Goal: Transaction & Acquisition: Subscribe to service/newsletter

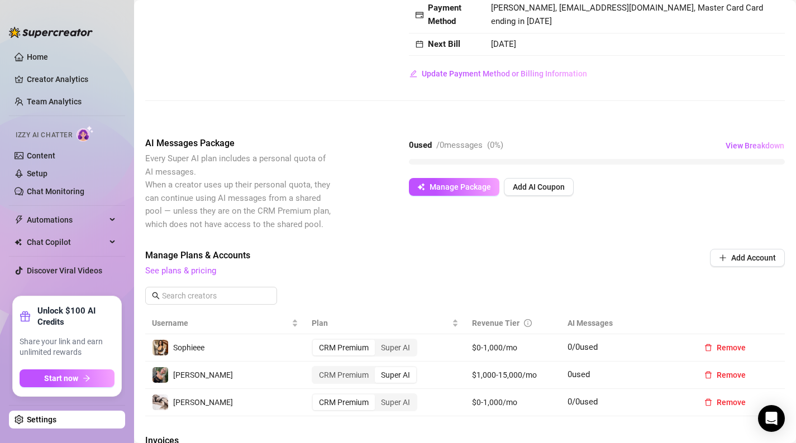
scroll to position [206, 0]
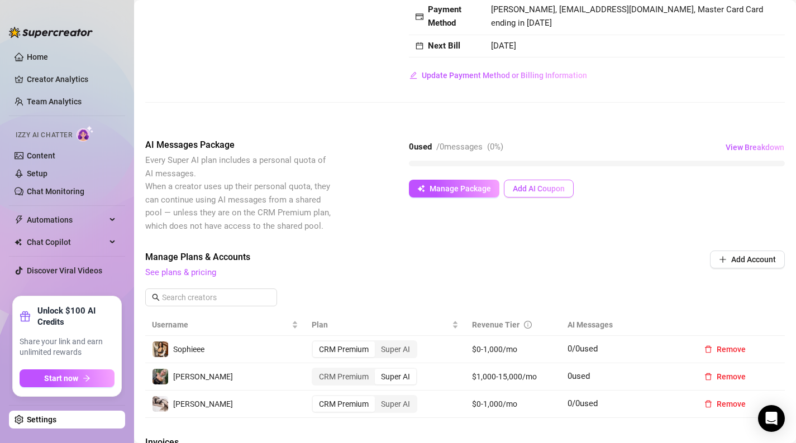
click at [513, 190] on span "Add AI Coupon" at bounding box center [538, 188] width 52 height 9
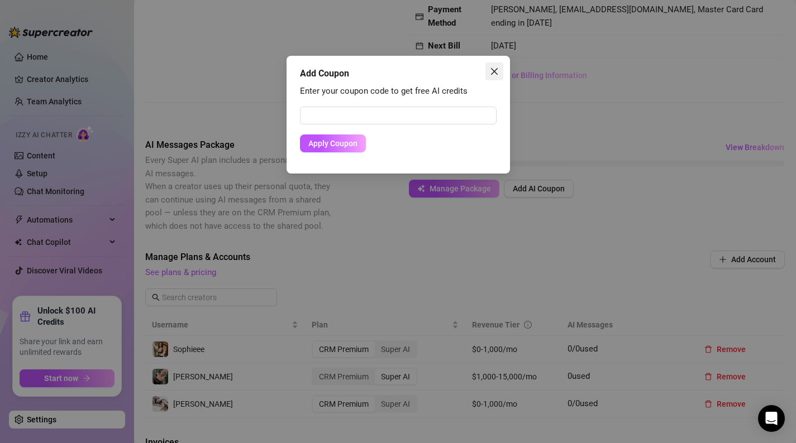
click at [495, 69] on icon "close" at bounding box center [494, 71] width 9 height 9
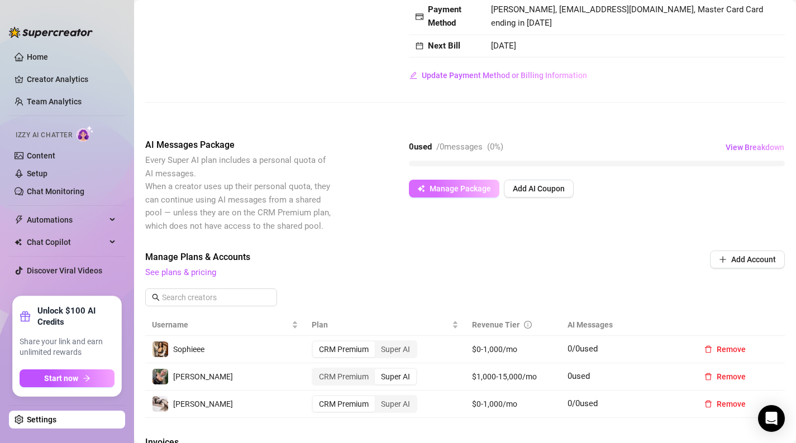
click at [468, 193] on span "Manage Package" at bounding box center [459, 188] width 61 height 9
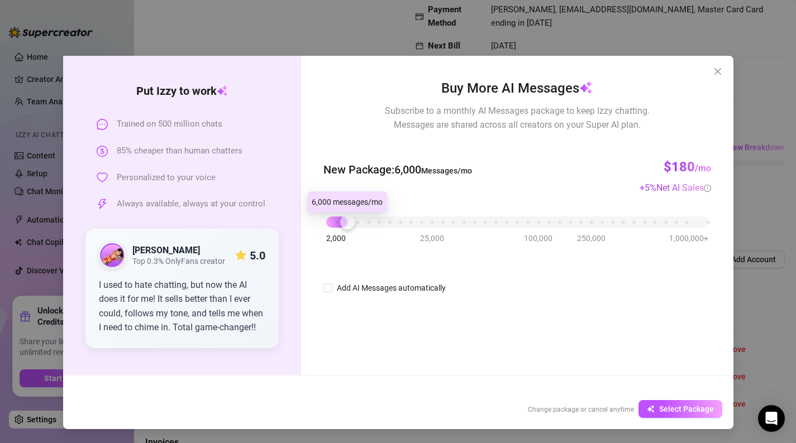
drag, startPoint x: 334, startPoint y: 219, endPoint x: 349, endPoint y: 221, distance: 15.2
click at [349, 221] on div "2,000 25,000 100,000 250,000 1,000,000+" at bounding box center [516, 217] width 381 height 7
click at [336, 221] on div "2,000 25,000 100,000 250,000 1,000,000+" at bounding box center [516, 217] width 381 height 7
drag, startPoint x: 336, startPoint y: 223, endPoint x: 326, endPoint y: 229, distance: 12.1
click at [326, 229] on div at bounding box center [326, 222] width 15 height 15
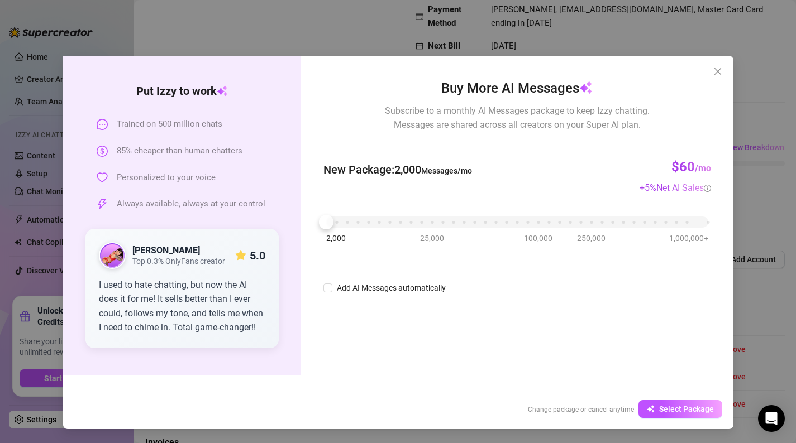
click at [523, 257] on div "Buy More AI Messages Subscribe to a monthly AI Messages package to keep Izzy ch…" at bounding box center [516, 186] width 387 height 217
click at [705, 408] on span "Select Package" at bounding box center [686, 409] width 55 height 9
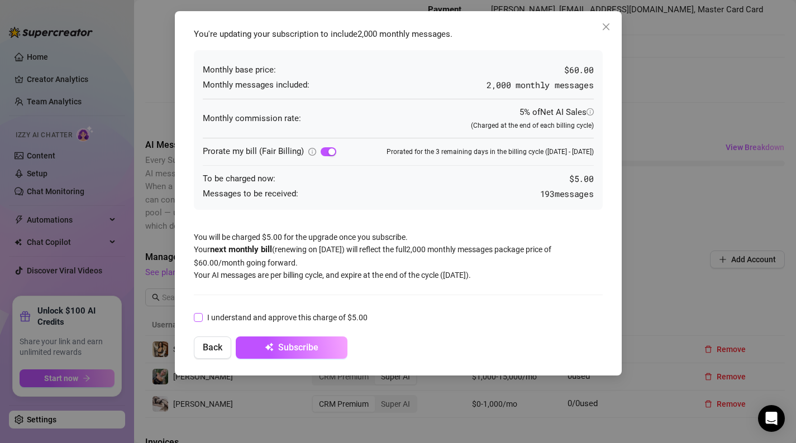
click at [277, 319] on span "I understand and approve this charge of $5.00" at bounding box center [287, 318] width 169 height 12
click at [202, 319] on input "I understand and approve this charge of $5.00" at bounding box center [198, 317] width 8 height 8
checkbox input "true"
click at [604, 30] on icon "close" at bounding box center [605, 26] width 9 height 9
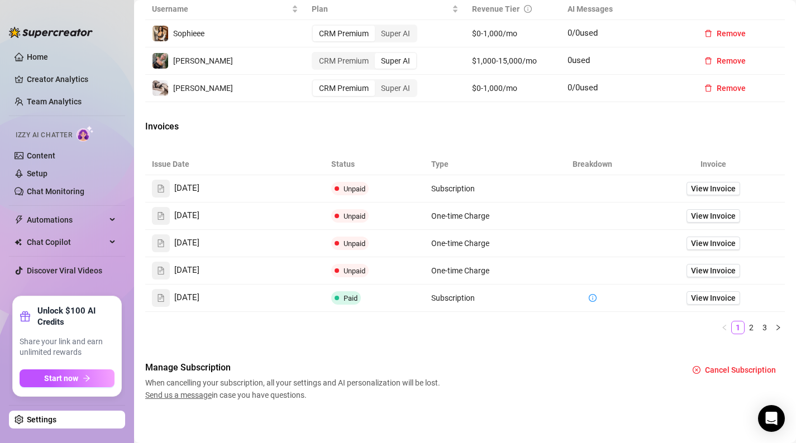
scroll to position [518, 0]
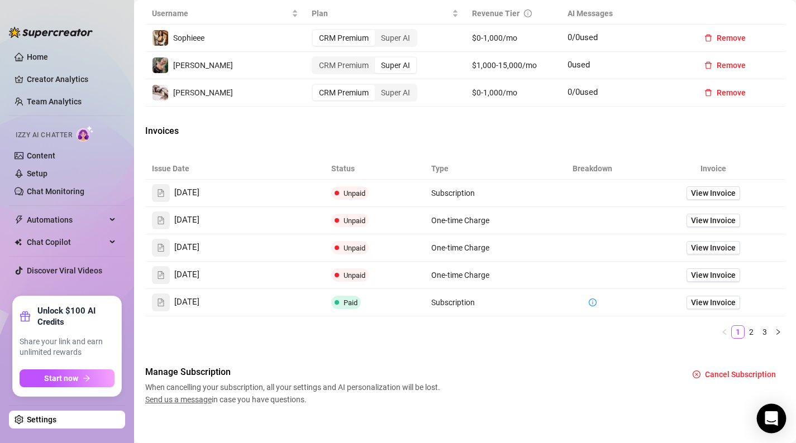
click at [768, 416] on icon "Open Intercom Messenger" at bounding box center [770, 418] width 13 height 15
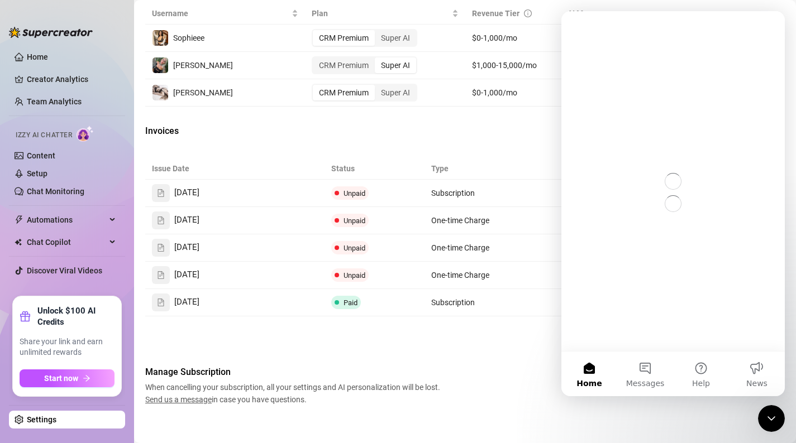
scroll to position [0, 0]
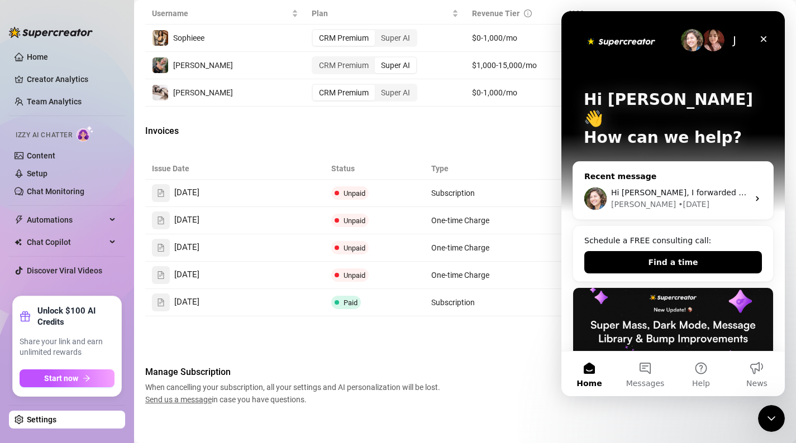
click at [732, 187] on div "Hi Molly, I forwarded this info to our team and I'll get back to you as soon as…" at bounding box center [679, 193] width 137 height 12
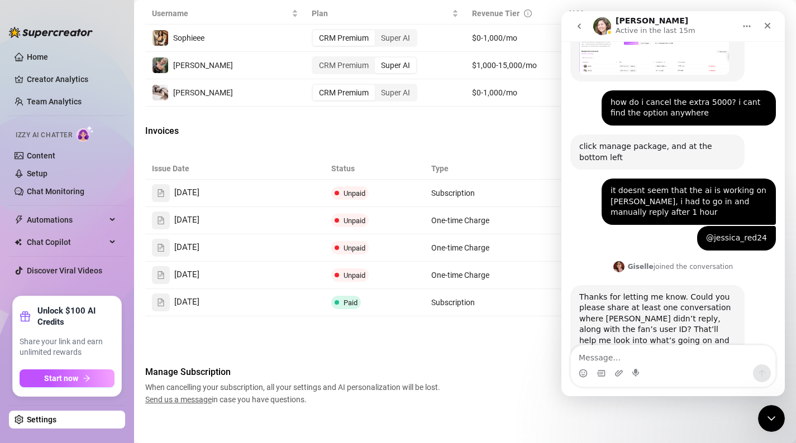
click at [673, 368] on div "Intercom messenger" at bounding box center [673, 374] width 204 height 18
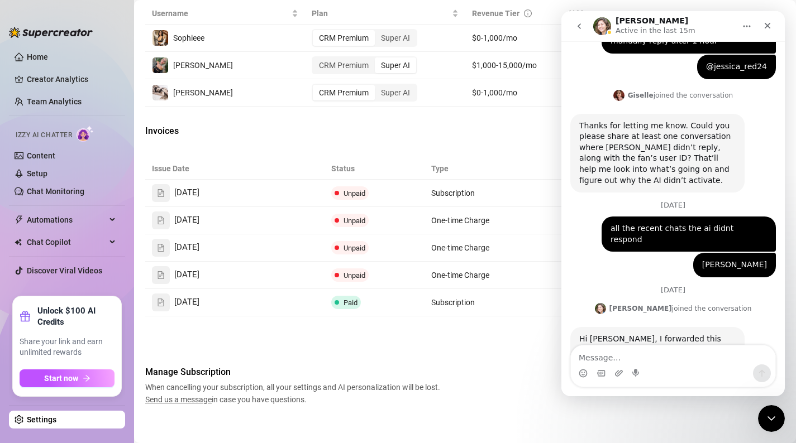
scroll to position [1122, 0]
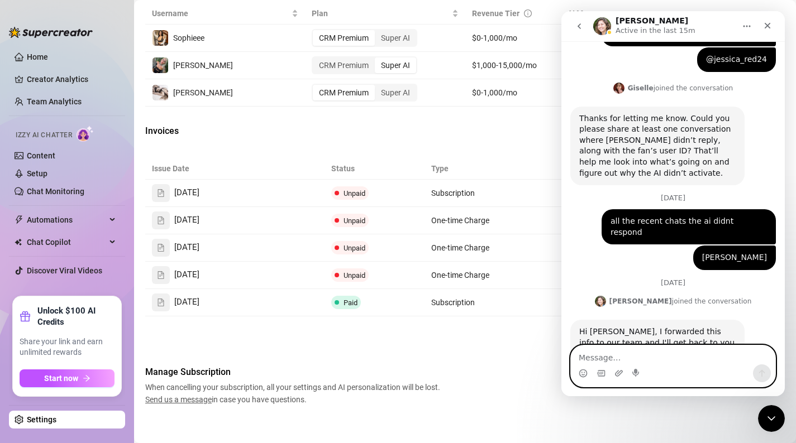
click at [682, 361] on textarea "Message…" at bounding box center [673, 355] width 204 height 19
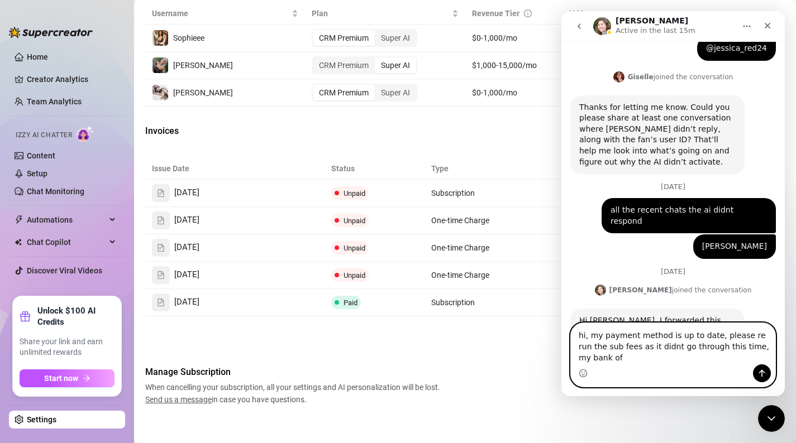
scroll to position [1144, 0]
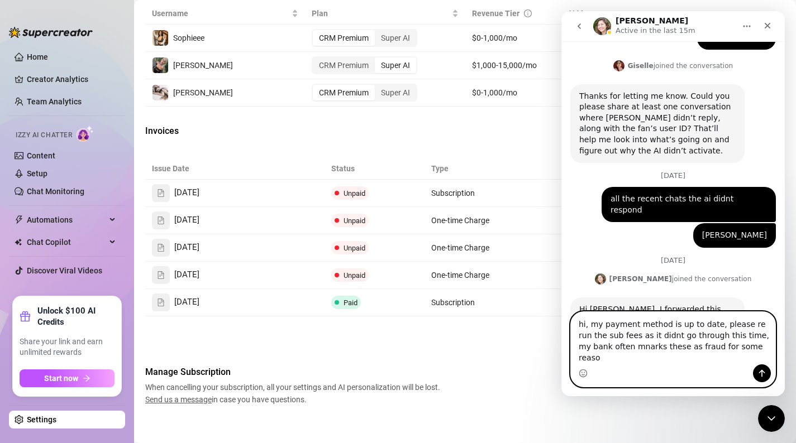
type textarea "hi, my payment method is up to date, please re run the sub fees as it didnt go …"
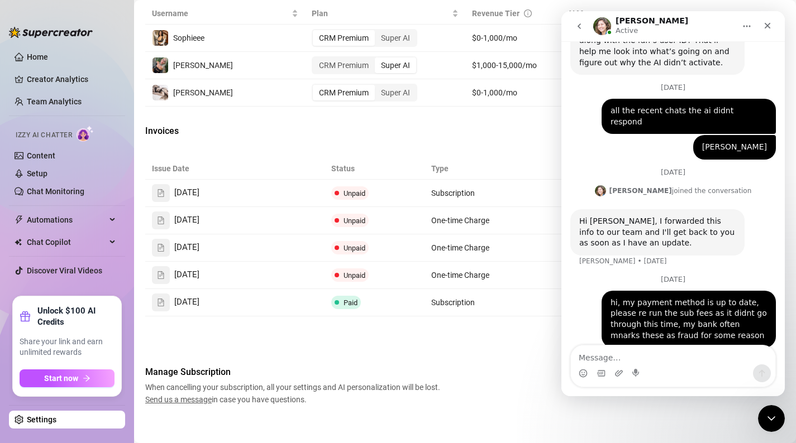
scroll to position [1203, 0]
